Goal: Task Accomplishment & Management: Use online tool/utility

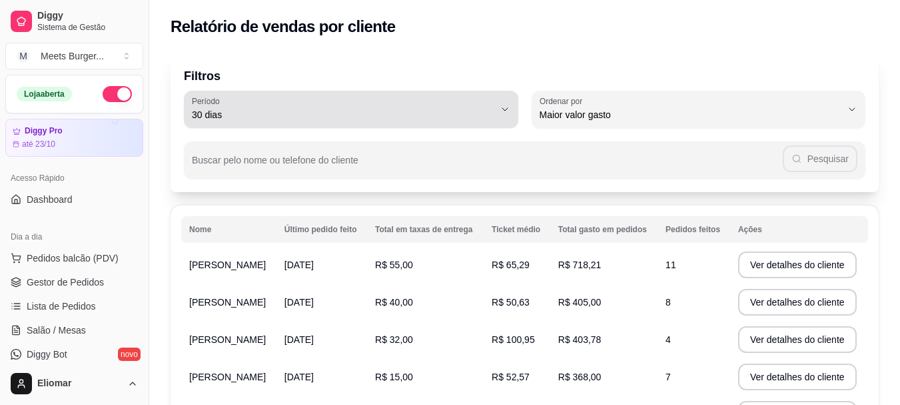
select select "30"
select select "HIGHEST_TOTAL_SPENT_WITH_ORDERS"
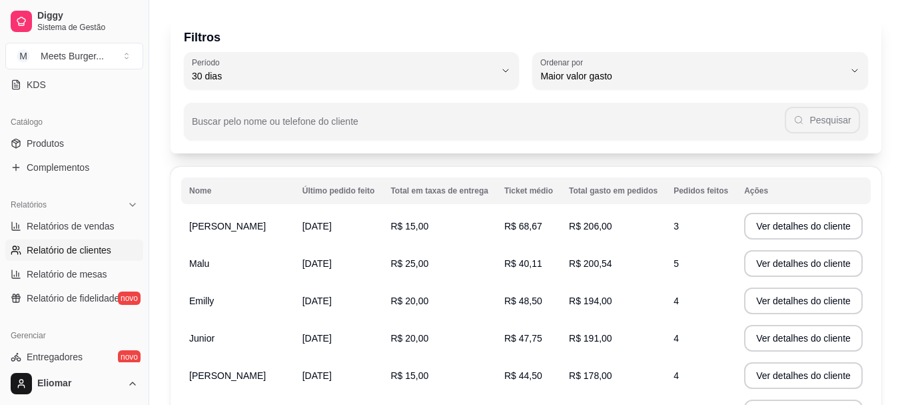
scroll to position [3, 0]
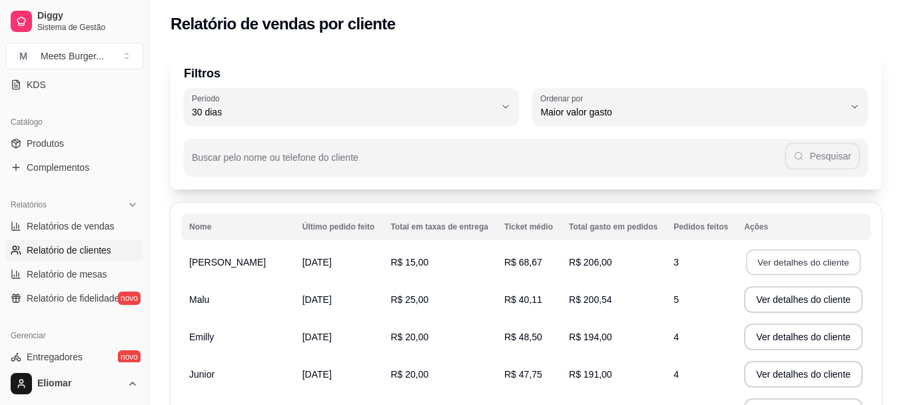
click at [797, 261] on button "Ver detalhes do cliente" at bounding box center [803, 262] width 115 height 26
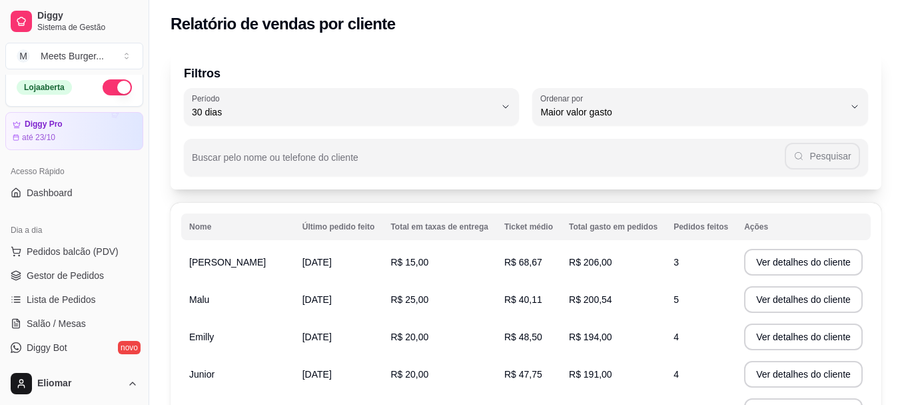
scroll to position [0, 0]
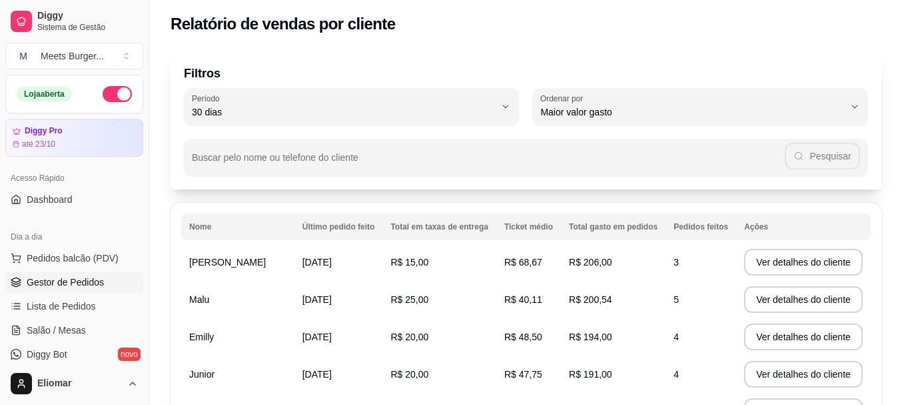
click at [63, 283] on span "Gestor de Pedidos" at bounding box center [65, 281] width 77 height 13
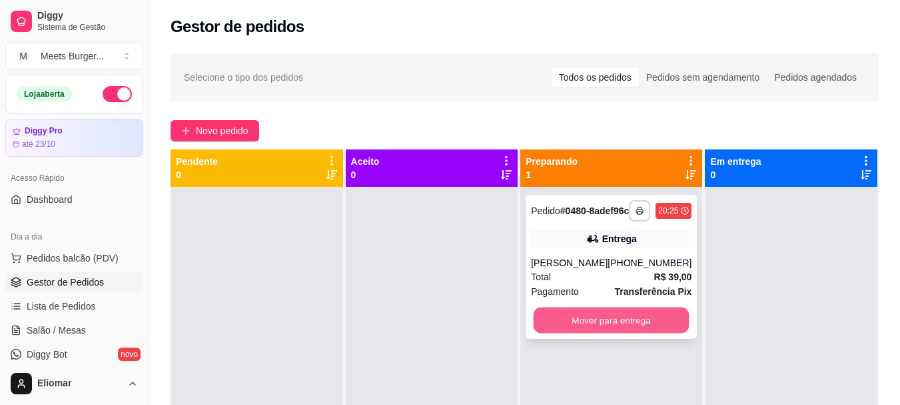
click at [631, 326] on button "Mover para entrega" at bounding box center [612, 320] width 156 height 26
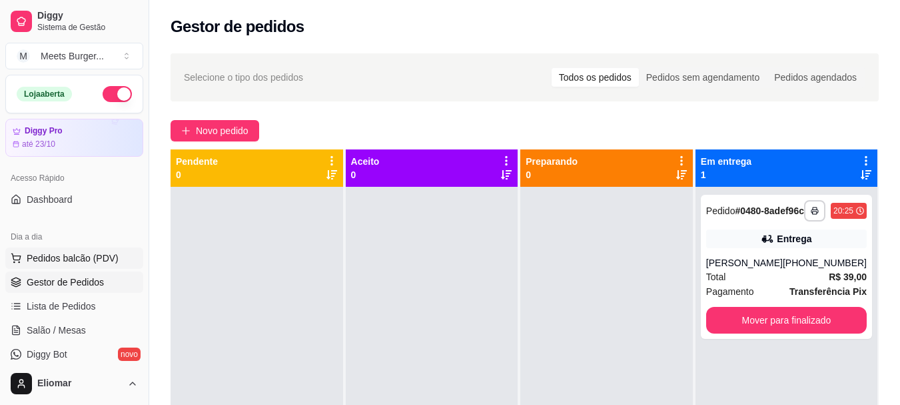
click at [109, 259] on span "Pedidos balcão (PDV)" at bounding box center [73, 257] width 92 height 13
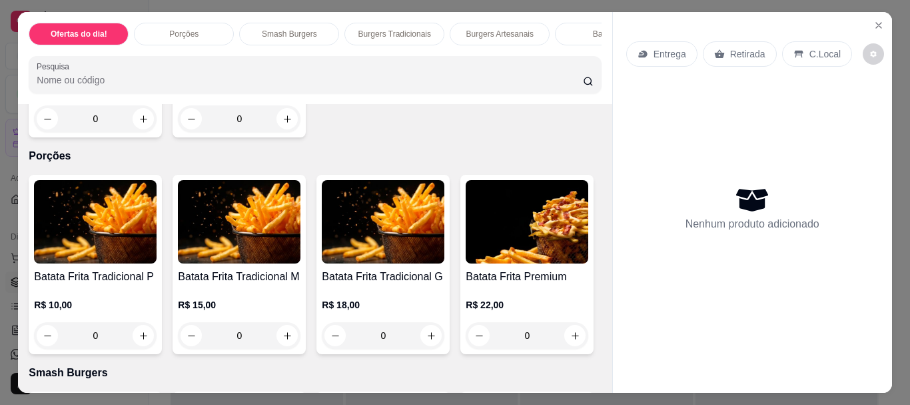
scroll to position [486, 0]
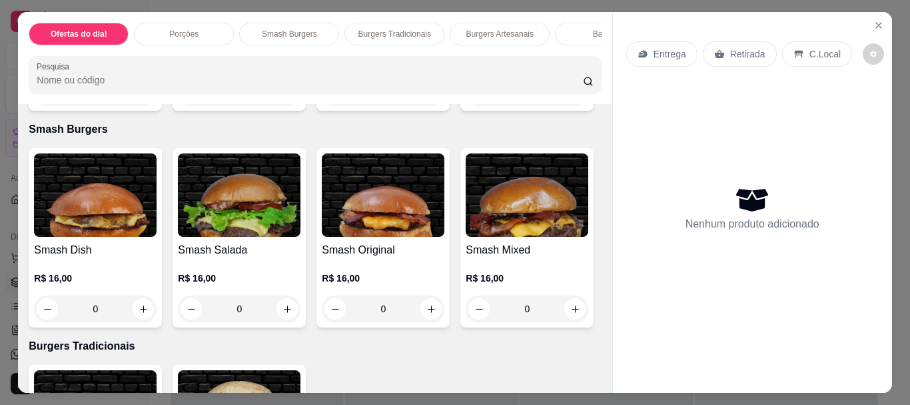
click at [596, 271] on div "Item avulso Ofertas do dia! Dish em Dobro R$ 40,00 R$ 35,00 0 Original em Dobro…" at bounding box center [315, 248] width 594 height 289
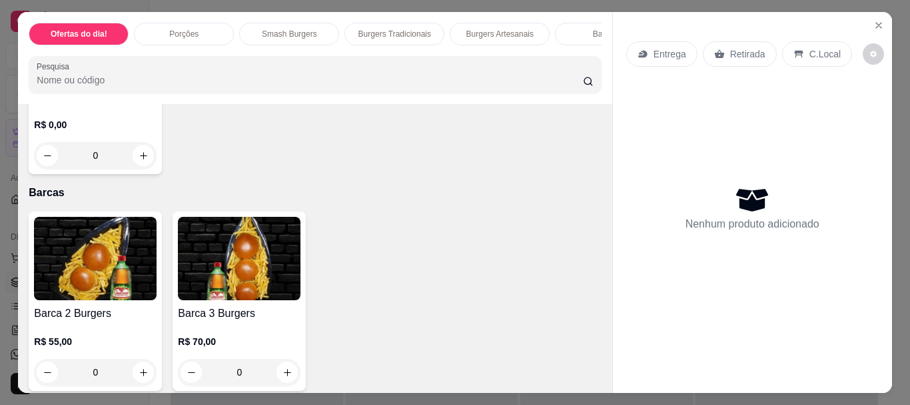
scroll to position [1459, 0]
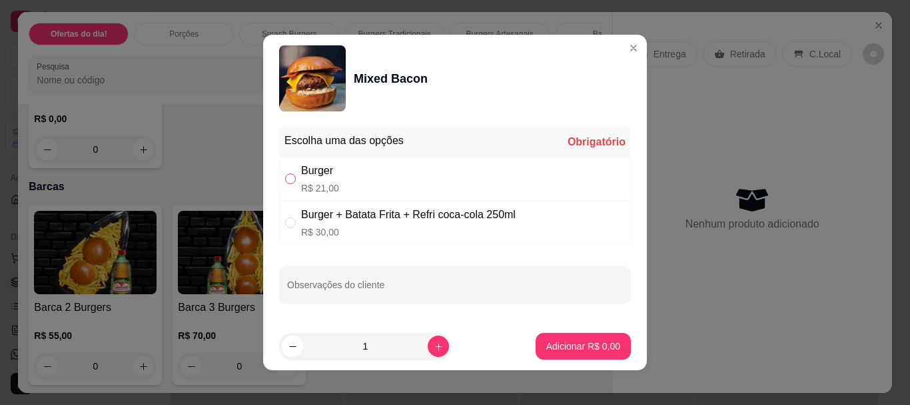
click at [287, 176] on input "" at bounding box center [290, 178] width 11 height 11
radio input "true"
click at [557, 348] on p "Adicionar R$ 21,00" at bounding box center [580, 346] width 77 height 13
type input "1"
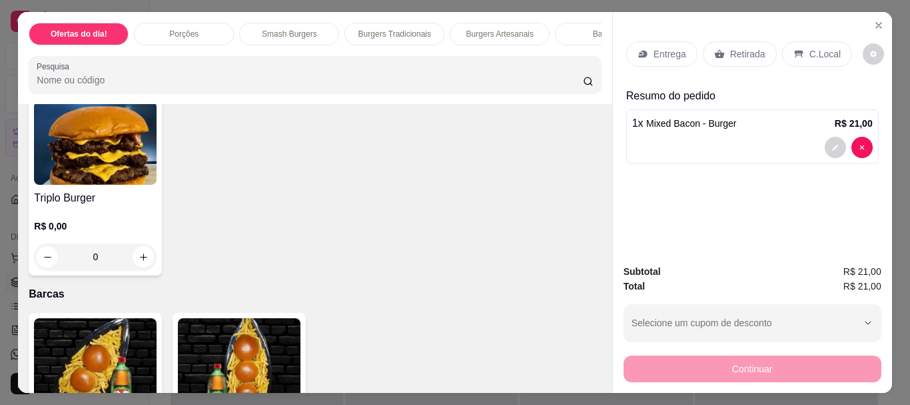
scroll to position [1352, 0]
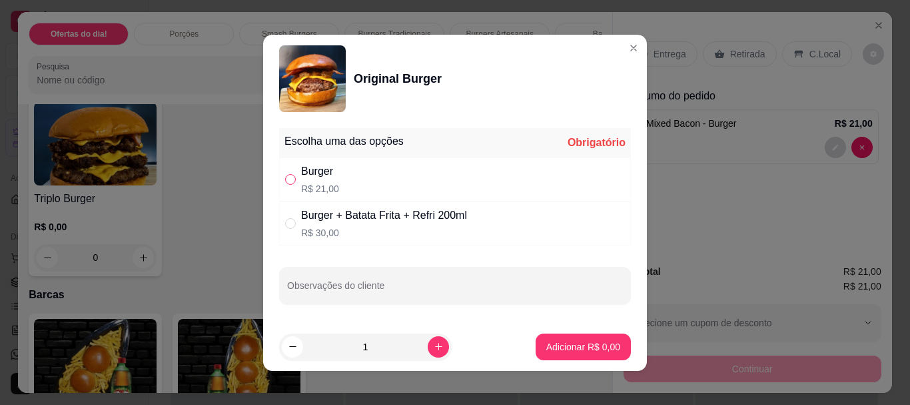
click at [290, 179] on input "" at bounding box center [290, 179] width 11 height 11
radio input "true"
click at [552, 352] on p "Adicionar R$ 21,00" at bounding box center [580, 346] width 79 height 13
type input "1"
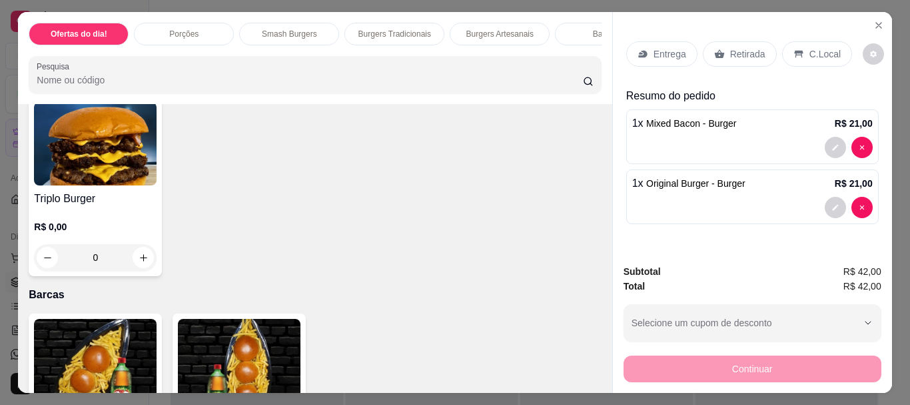
click at [664, 47] on p "Entrega" at bounding box center [670, 53] width 33 height 13
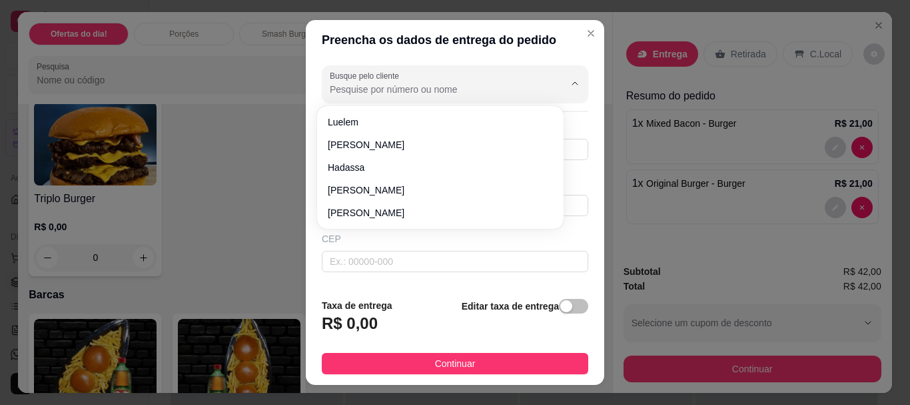
click at [401, 91] on input "Busque pelo cliente" at bounding box center [436, 89] width 213 height 13
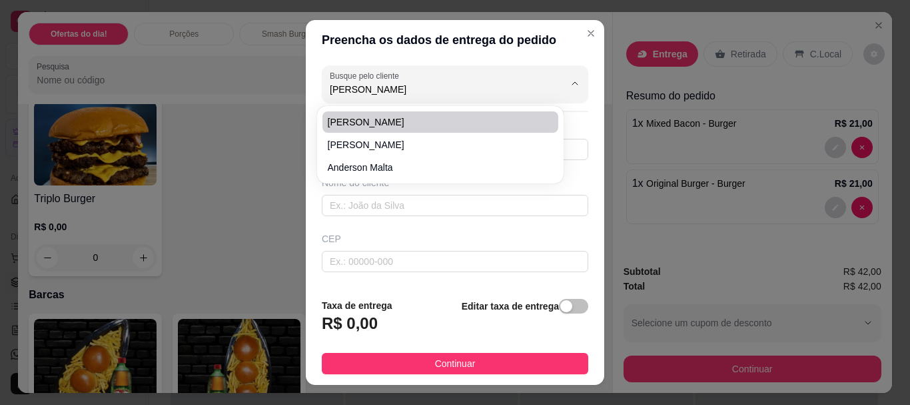
click at [364, 121] on span "[PERSON_NAME]" at bounding box center [434, 121] width 212 height 13
type input "[PERSON_NAME]"
type input "83987130394"
type input "[PERSON_NAME]"
type input "58300100"
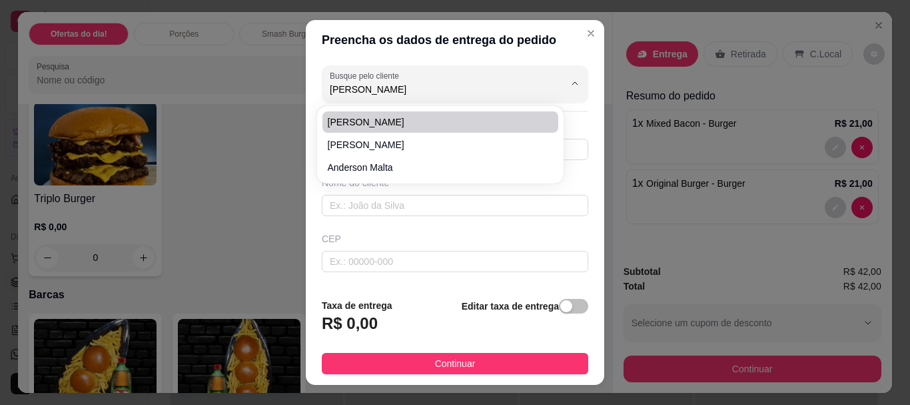
type input "Rua Doutor [PERSON_NAME]"
type input "141"
type input "Santa Rita"
type input "Por trás da praça [PERSON_NAME]"
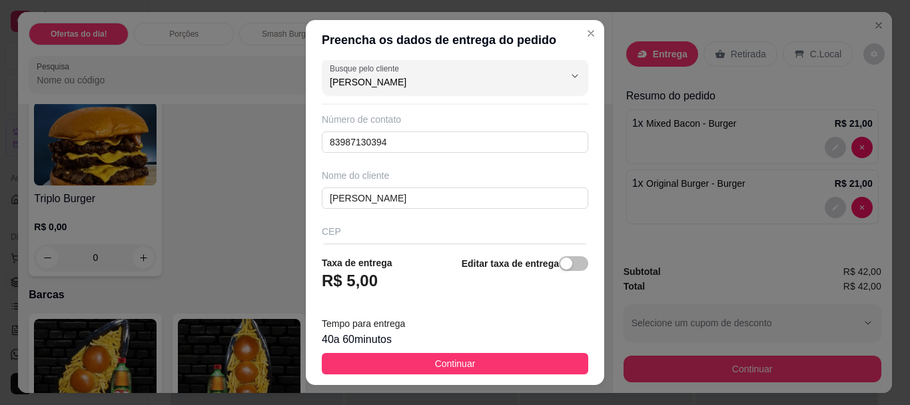
scroll to position [0, 0]
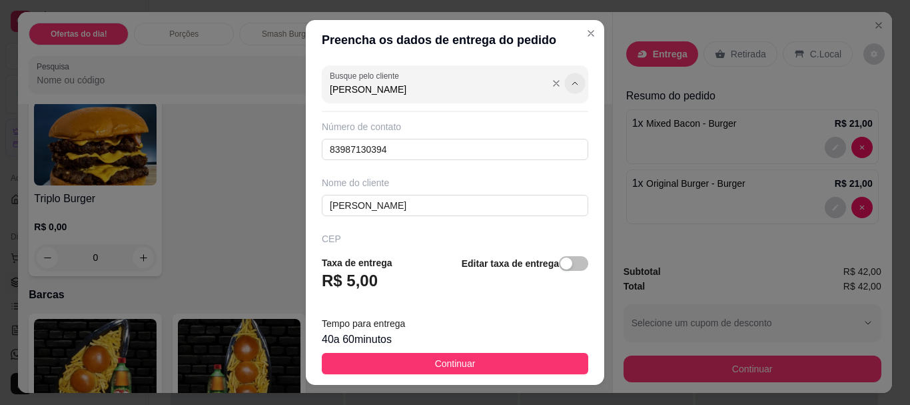
click at [570, 85] on icon "Show suggestions" at bounding box center [575, 84] width 11 height 11
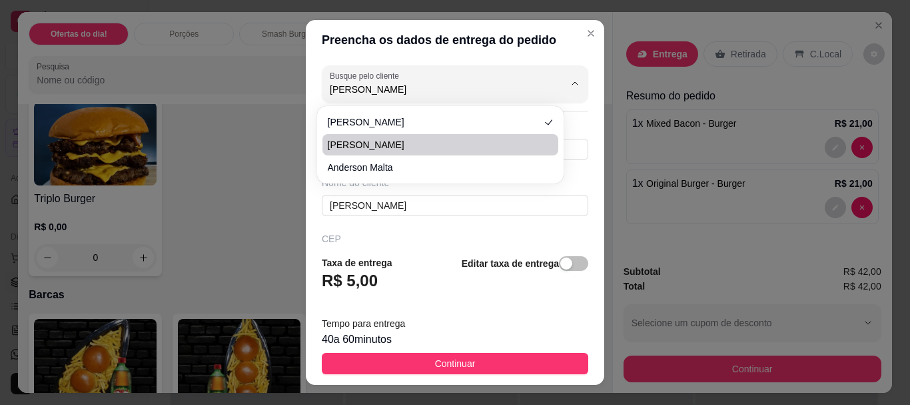
click at [367, 141] on span "[PERSON_NAME]" at bounding box center [434, 144] width 212 height 13
type input "[PERSON_NAME]"
type input "83986301400"
type input "[PERSON_NAME]"
type input "Rua [PERSON_NAME]"
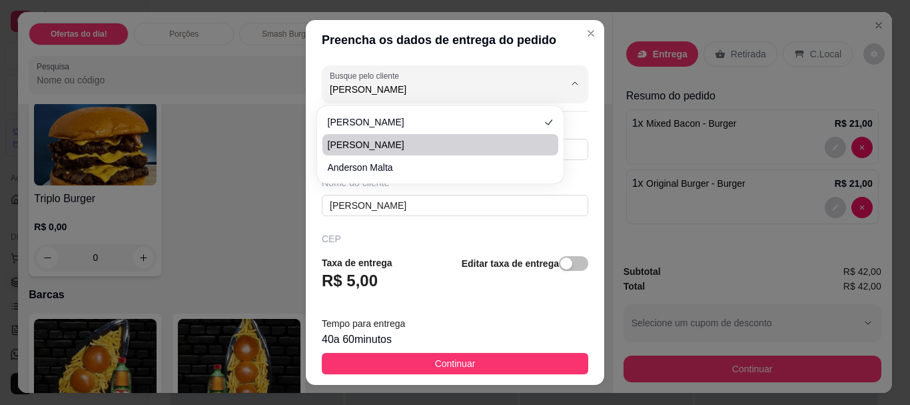
type input "285"
type input "Apt 403 - residencial [GEOGRAPHIC_DATA]"
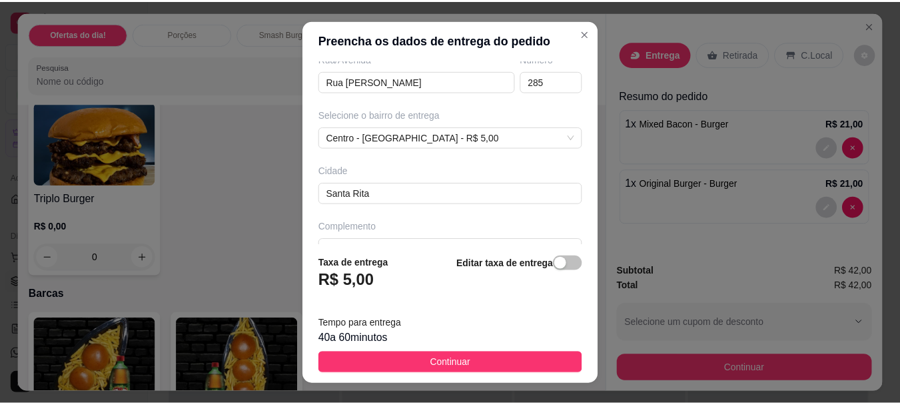
scroll to position [240, 0]
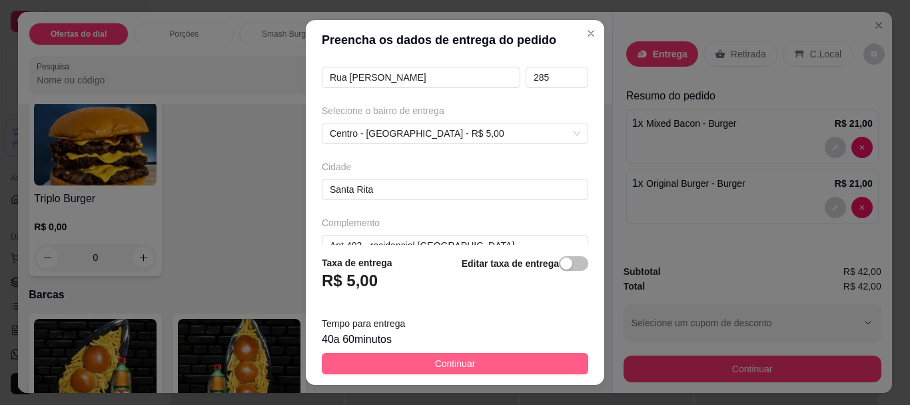
click at [492, 359] on button "Continuar" at bounding box center [455, 363] width 267 height 21
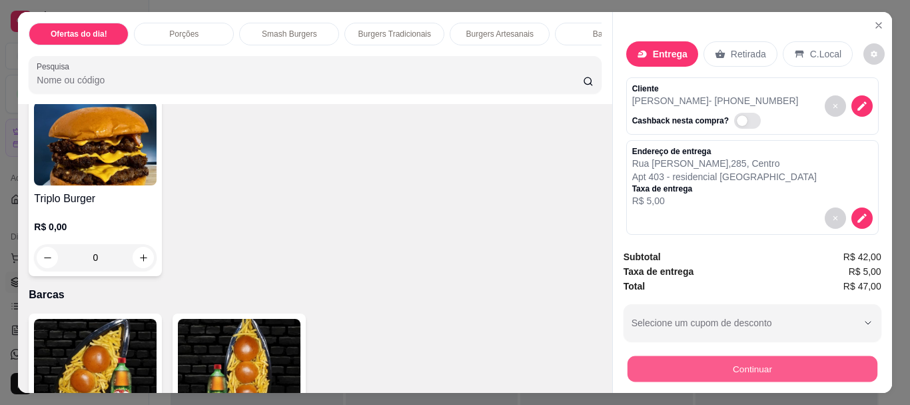
click at [721, 366] on button "Continuar" at bounding box center [752, 368] width 250 height 26
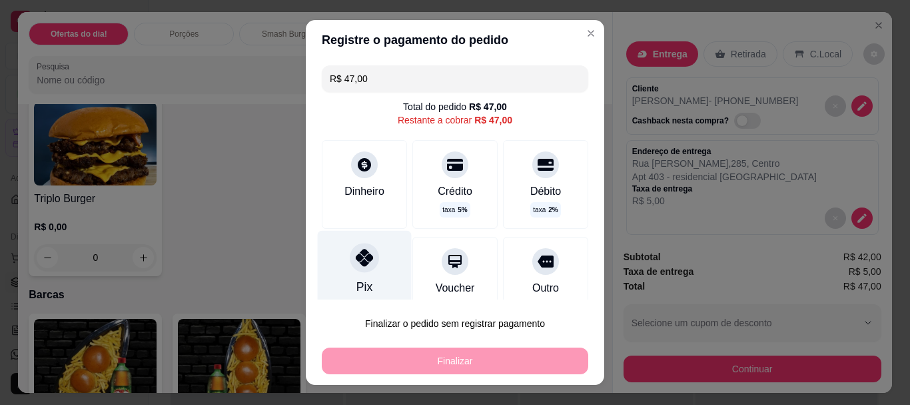
click at [350, 267] on div at bounding box center [364, 257] width 29 height 29
type input "R$ 0,00"
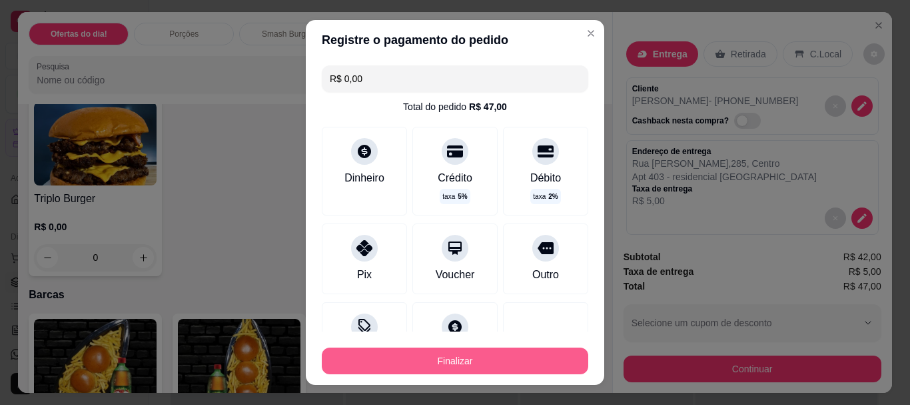
click at [425, 356] on button "Finalizar" at bounding box center [455, 360] width 267 height 27
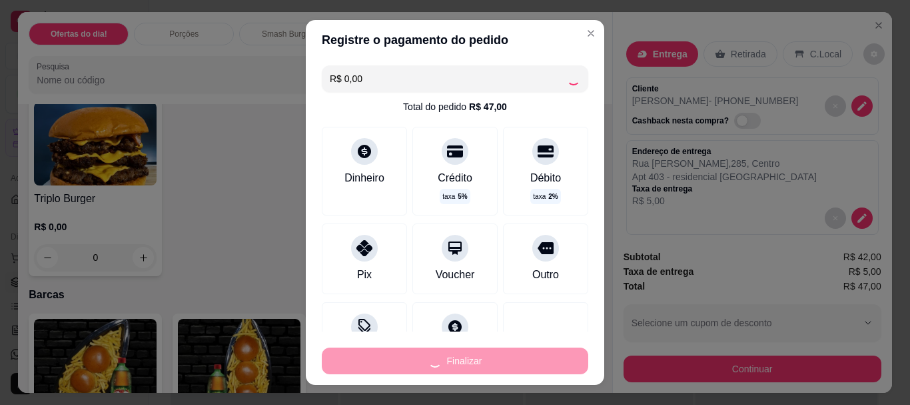
type input "0"
type input "-R$ 47,00"
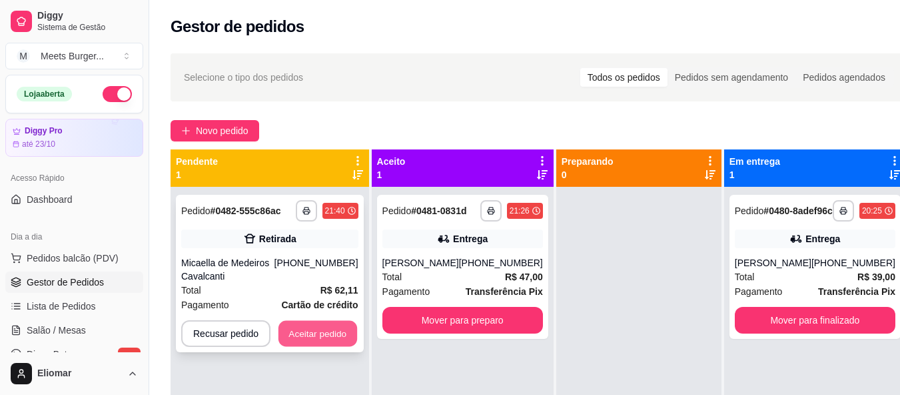
click at [322, 330] on button "Aceitar pedido" at bounding box center [318, 334] width 79 height 26
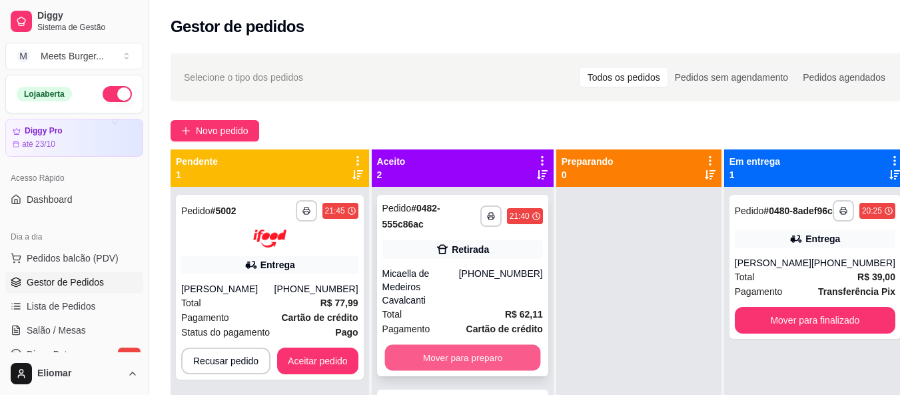
click at [452, 367] on button "Mover para preparo" at bounding box center [463, 358] width 156 height 26
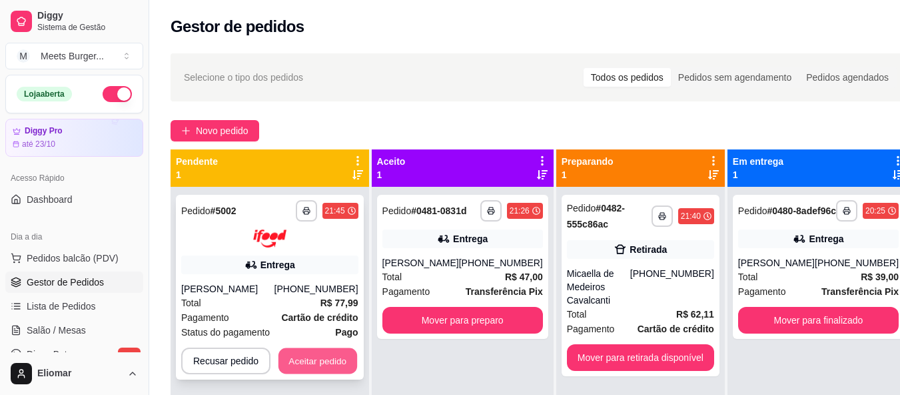
click at [303, 363] on button "Aceitar pedido" at bounding box center [318, 360] width 79 height 26
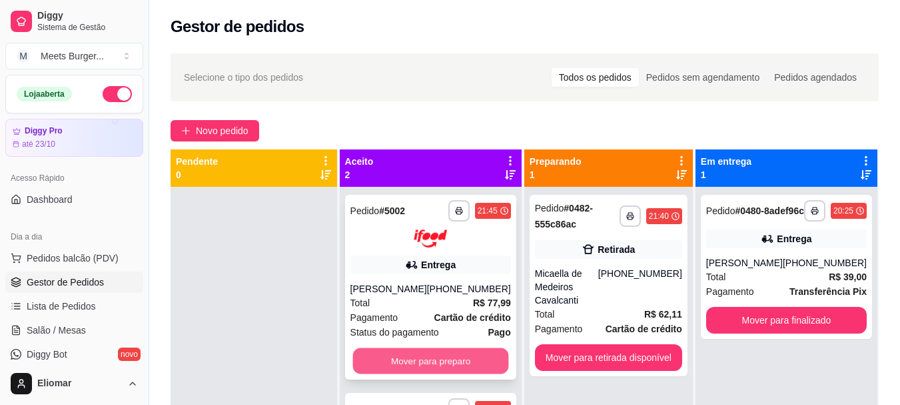
click at [410, 365] on button "Mover para preparo" at bounding box center [431, 360] width 156 height 26
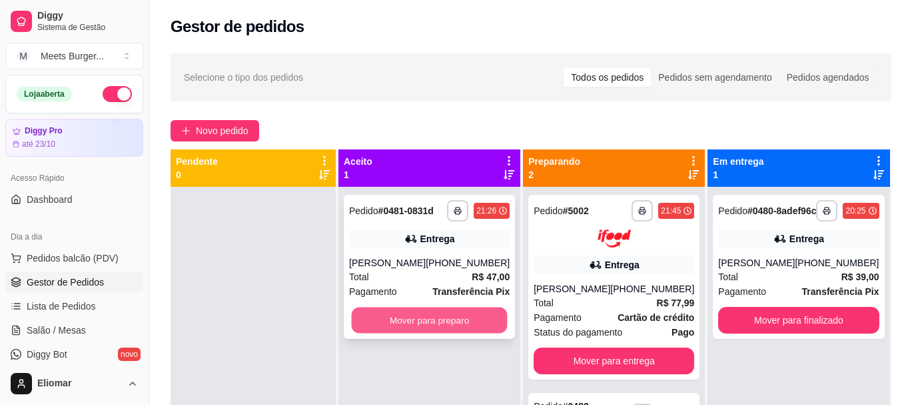
click at [470, 321] on button "Mover para preparo" at bounding box center [430, 320] width 156 height 26
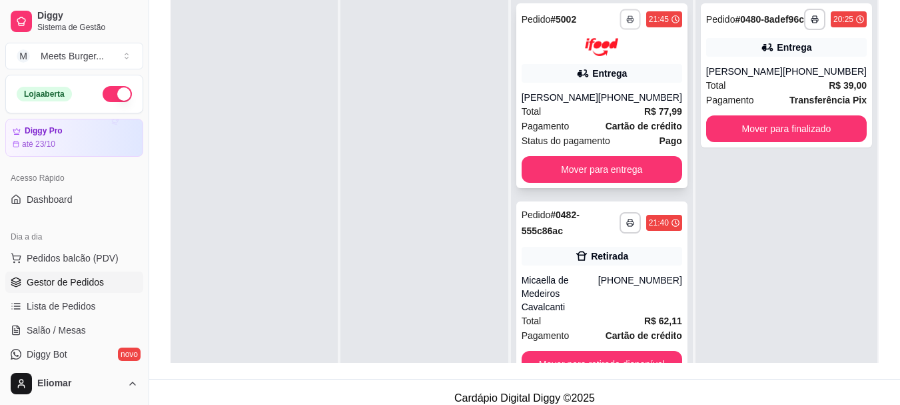
click at [620, 11] on button "button" at bounding box center [630, 19] width 21 height 21
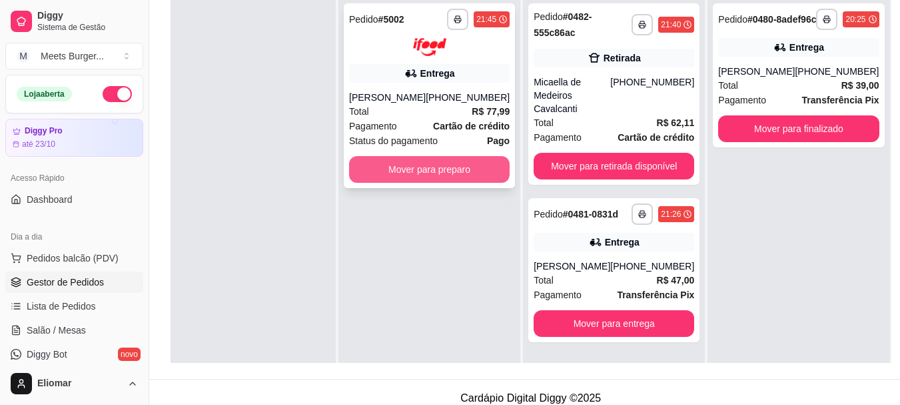
click at [446, 172] on button "Mover para preparo" at bounding box center [429, 169] width 161 height 27
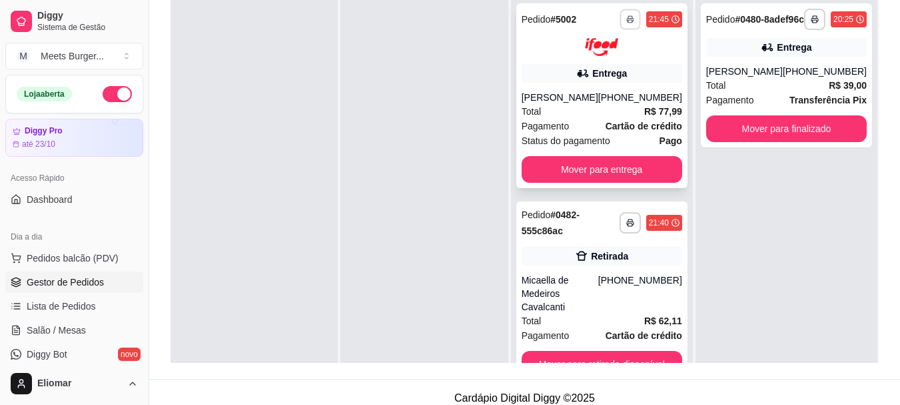
click at [620, 25] on button "button" at bounding box center [630, 19] width 21 height 21
click at [590, 61] on button "Impressora" at bounding box center [586, 65] width 93 height 21
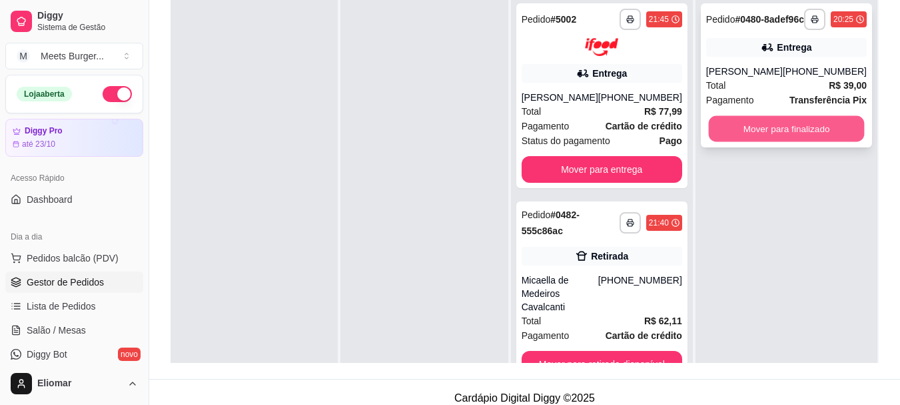
click at [770, 132] on button "Mover para finalizado" at bounding box center [786, 129] width 156 height 26
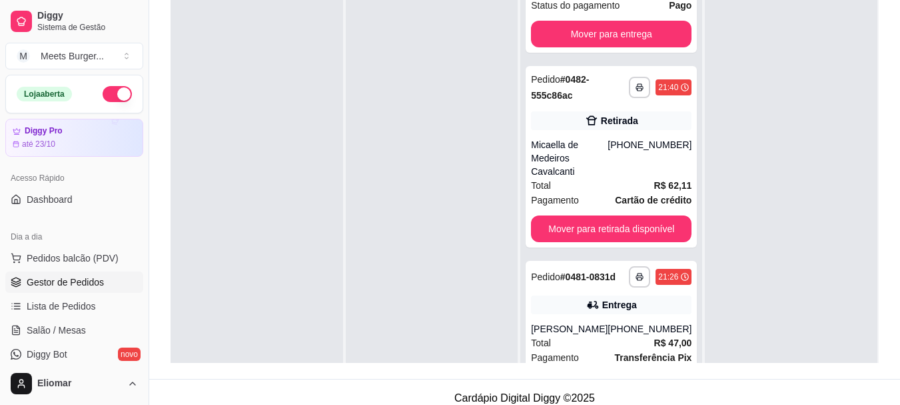
scroll to position [159, 0]
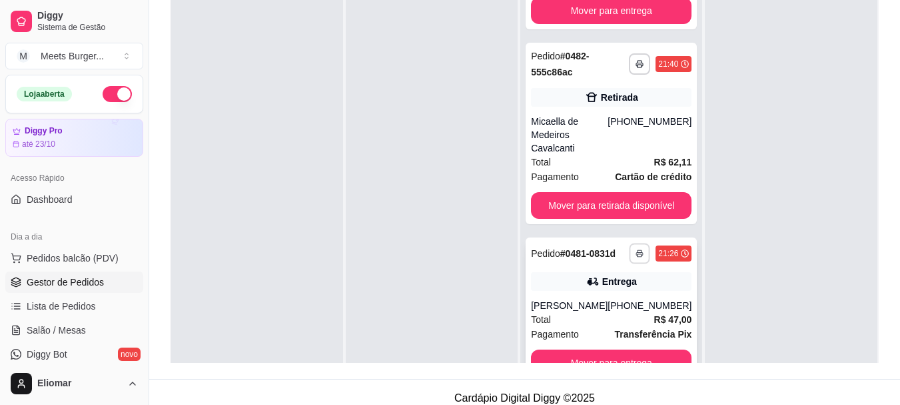
click at [636, 253] on icon "button" at bounding box center [640, 253] width 8 height 8
click at [636, 256] on icon "button" at bounding box center [640, 253] width 8 height 8
click at [622, 356] on button "Mover para entrega" at bounding box center [612, 362] width 156 height 26
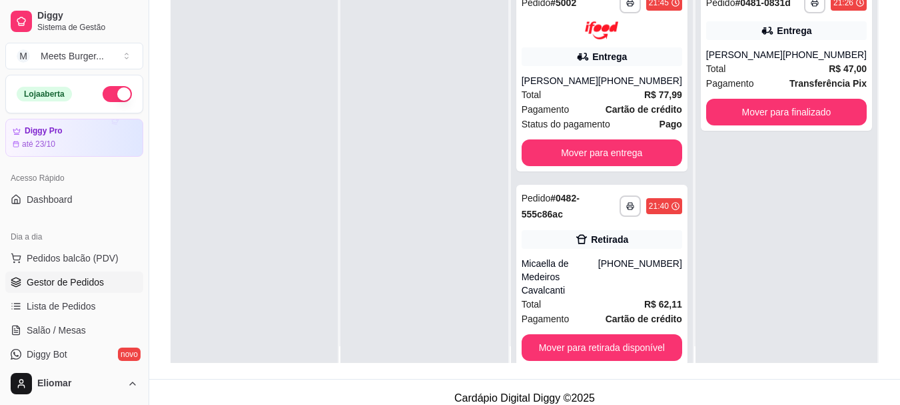
scroll to position [29, 0]
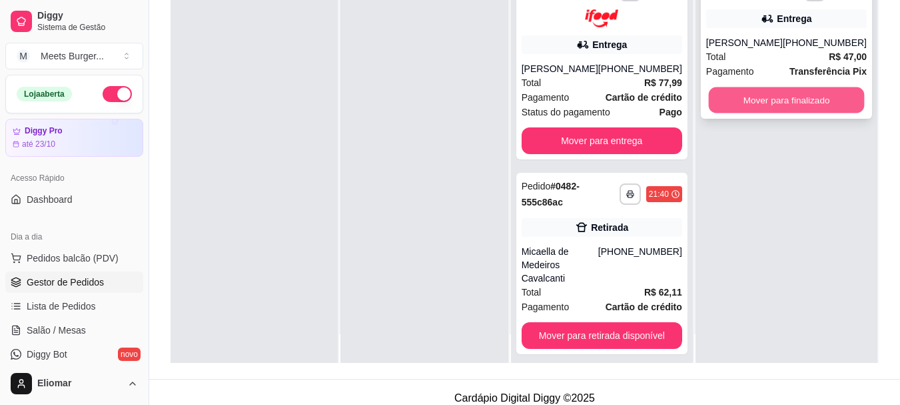
click at [831, 92] on button "Mover para finalizado" at bounding box center [786, 100] width 156 height 26
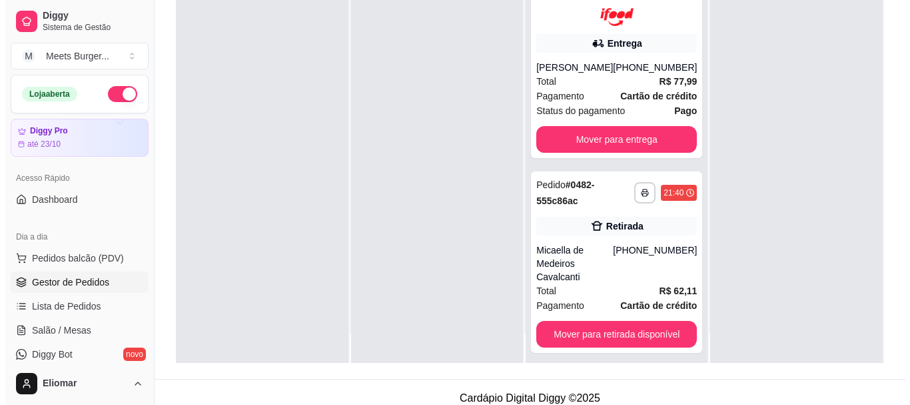
scroll to position [0, 0]
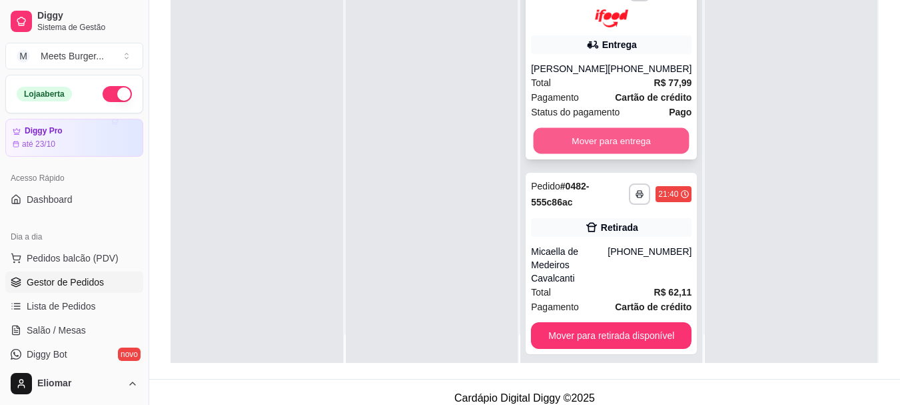
click at [622, 139] on button "Mover para entrega" at bounding box center [612, 140] width 156 height 26
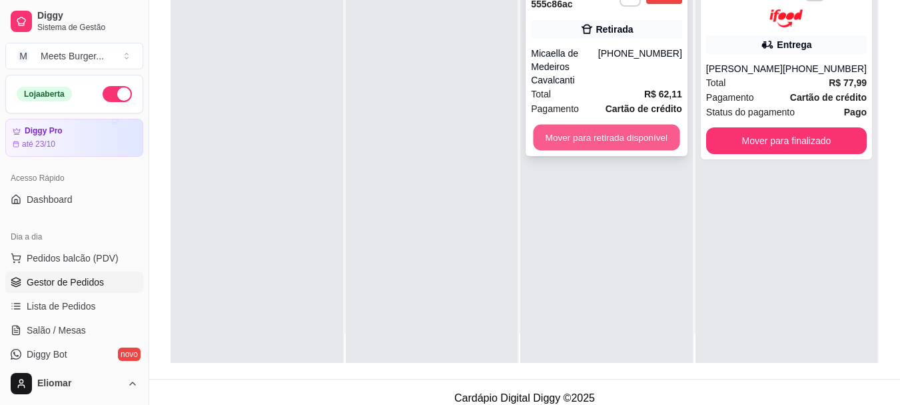
click at [582, 127] on button "Mover para retirada disponível" at bounding box center [607, 138] width 147 height 26
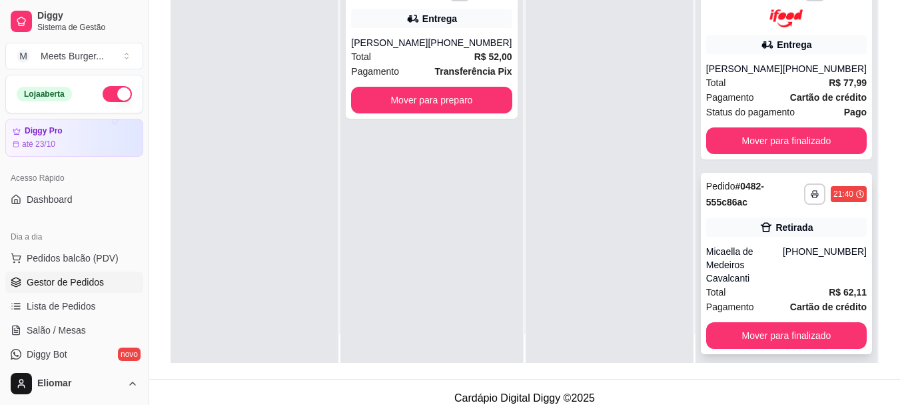
click at [746, 212] on div "**********" at bounding box center [786, 263] width 171 height 181
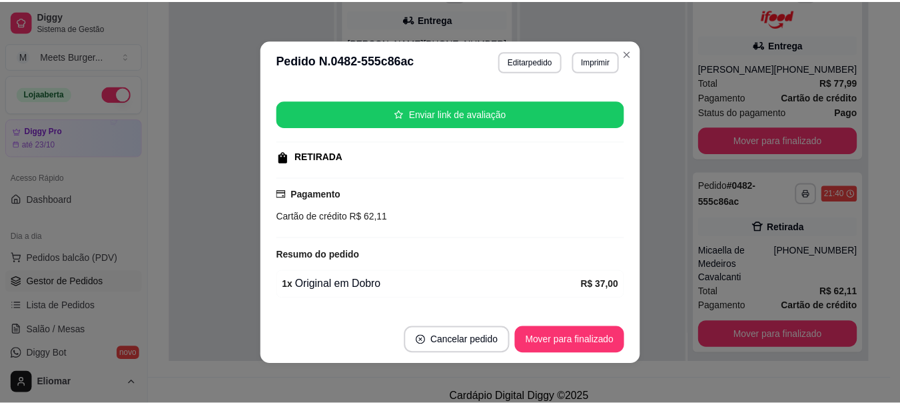
scroll to position [160, 0]
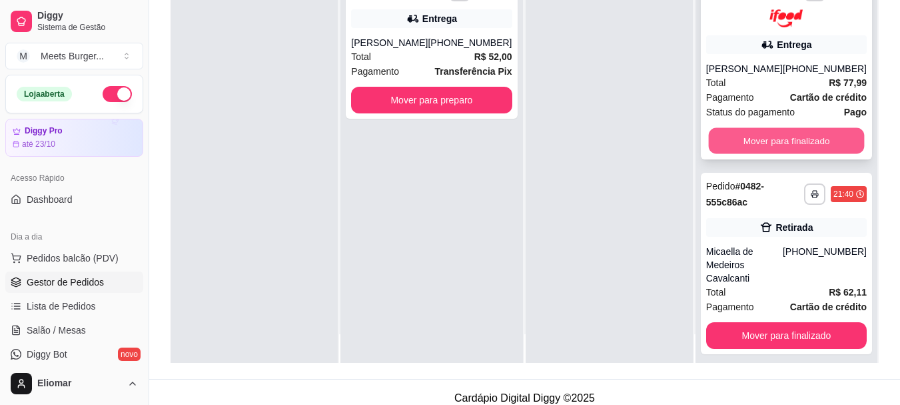
click at [760, 141] on button "Mover para finalizado" at bounding box center [786, 140] width 156 height 26
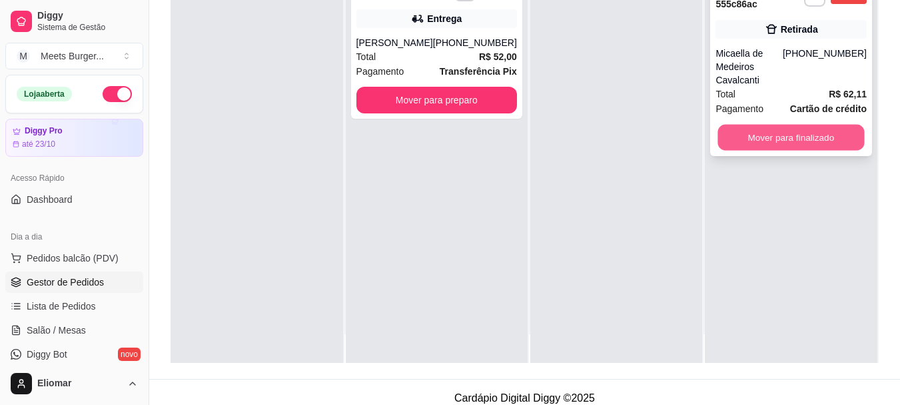
click at [767, 126] on button "Mover para finalizado" at bounding box center [791, 138] width 147 height 26
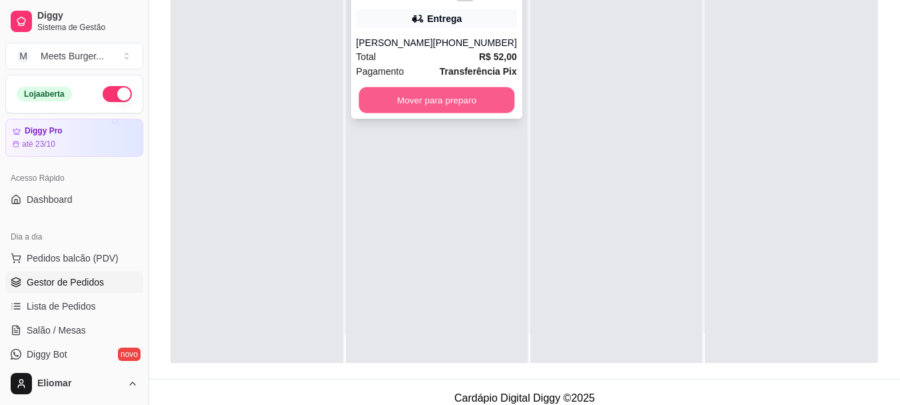
click at [446, 113] on button "Mover para preparo" at bounding box center [437, 100] width 156 height 26
